Goal: Transaction & Acquisition: Purchase product/service

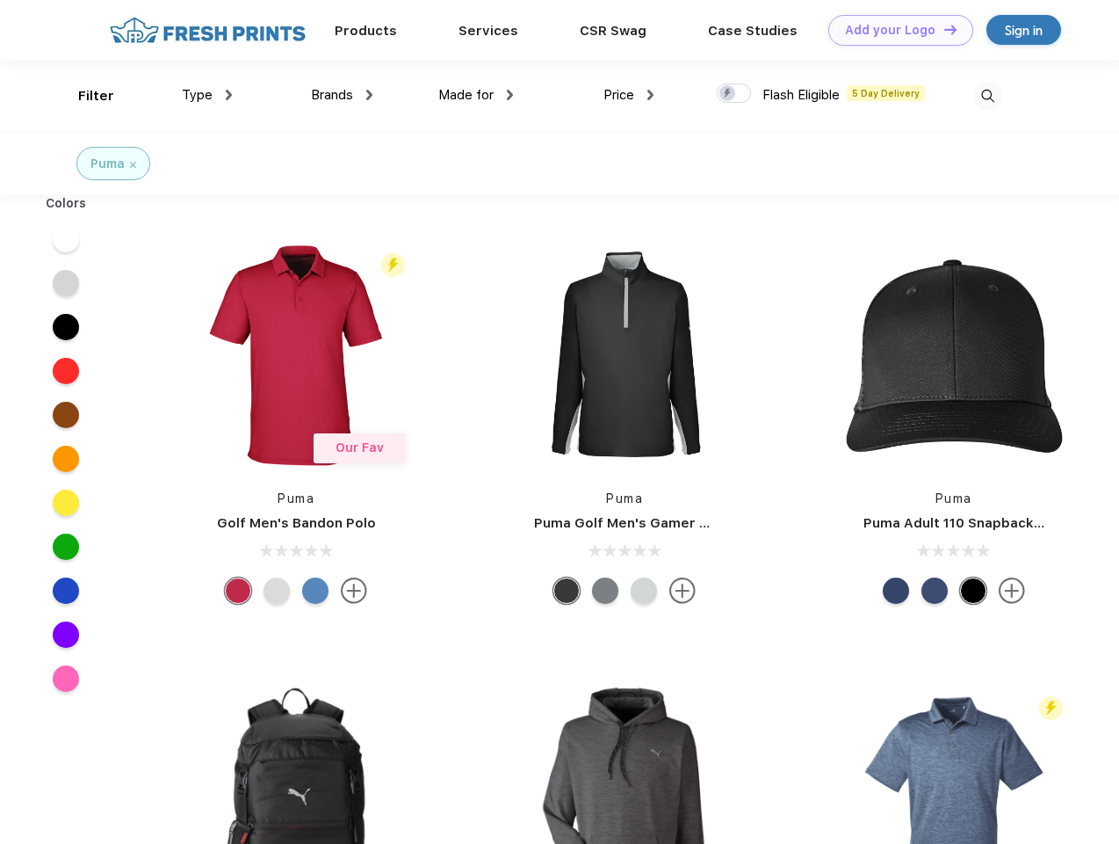
click at [895, 30] on link "Add your Logo Design Tool" at bounding box center [901, 30] width 145 height 31
click at [0, 0] on div "Design Tool" at bounding box center [0, 0] width 0 height 0
click at [943, 29] on link "Add your Logo Design Tool" at bounding box center [901, 30] width 145 height 31
click at [84, 96] on div "Filter" at bounding box center [96, 96] width 36 height 20
click at [207, 95] on span "Type" at bounding box center [197, 95] width 31 height 16
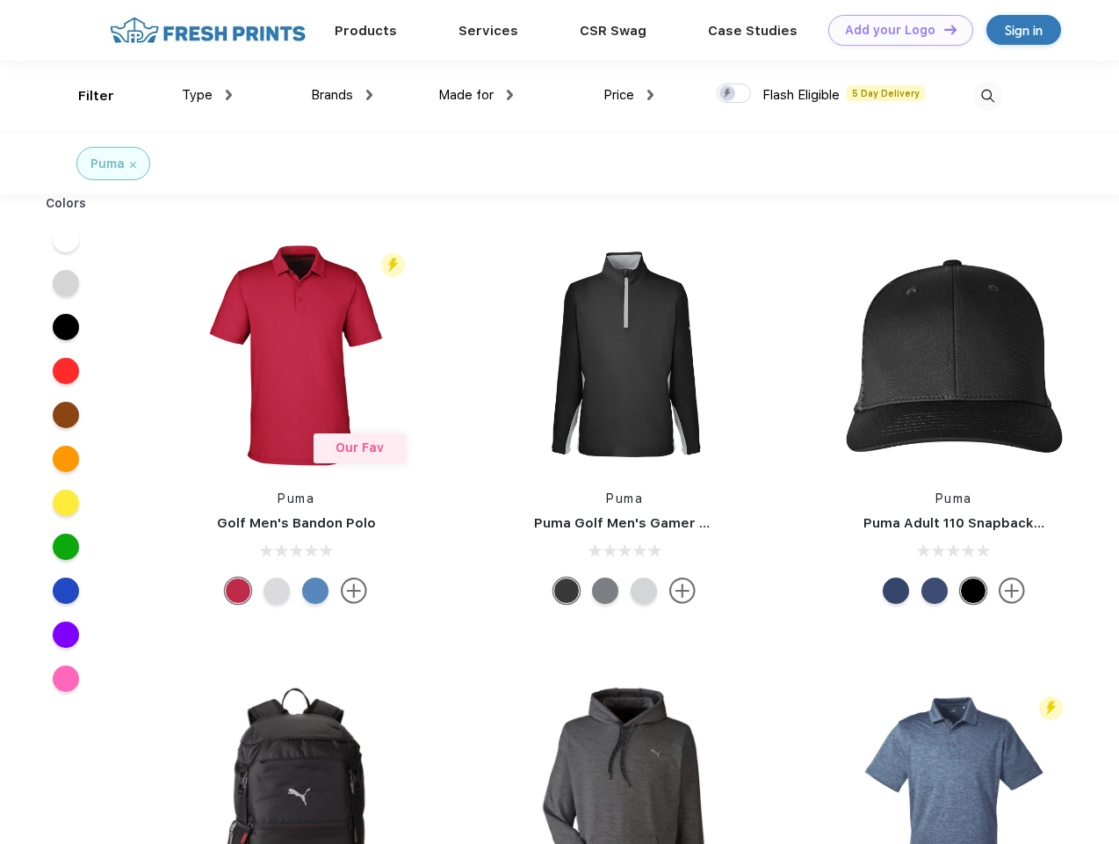
click at [342, 95] on span "Brands" at bounding box center [332, 95] width 42 height 16
click at [476, 95] on span "Made for" at bounding box center [465, 95] width 55 height 16
click at [629, 95] on span "Price" at bounding box center [619, 95] width 31 height 16
click at [735, 94] on div at bounding box center [734, 92] width 34 height 19
click at [728, 94] on input "checkbox" at bounding box center [722, 88] width 11 height 11
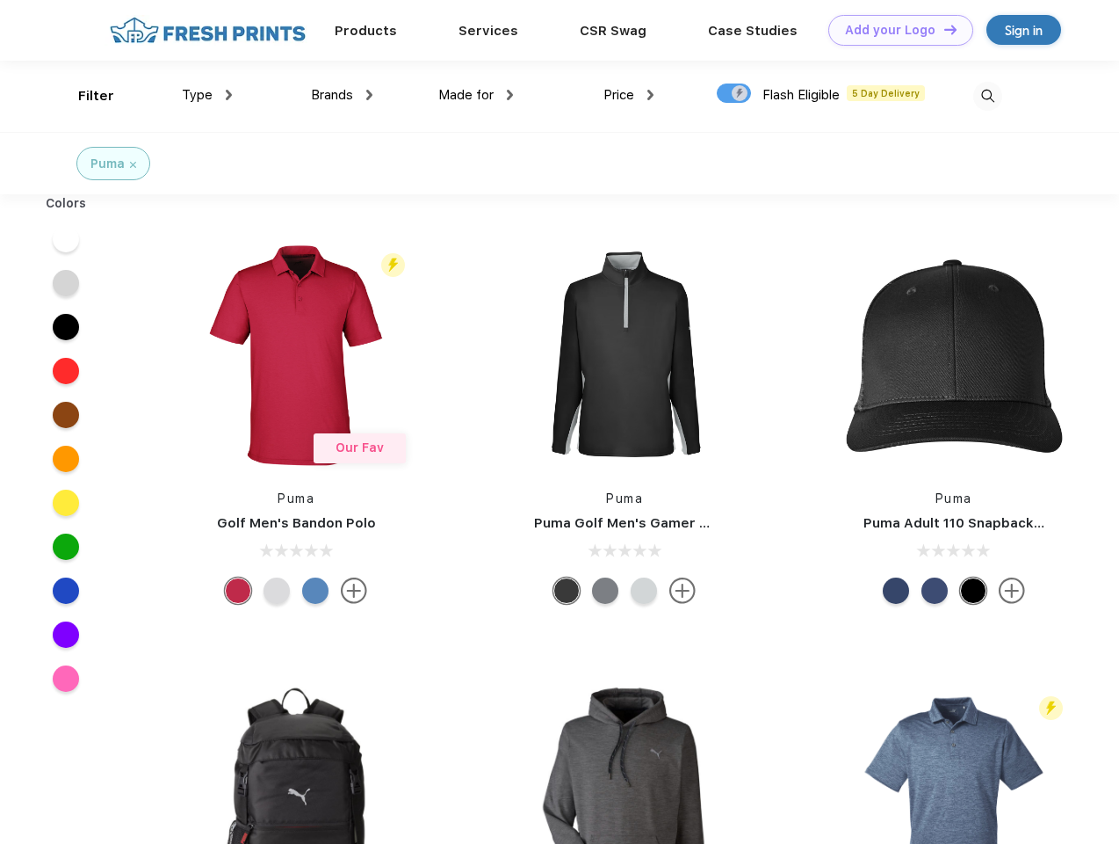
click at [988, 96] on img at bounding box center [988, 96] width 29 height 29
